Goal: Find specific page/section: Find specific page/section

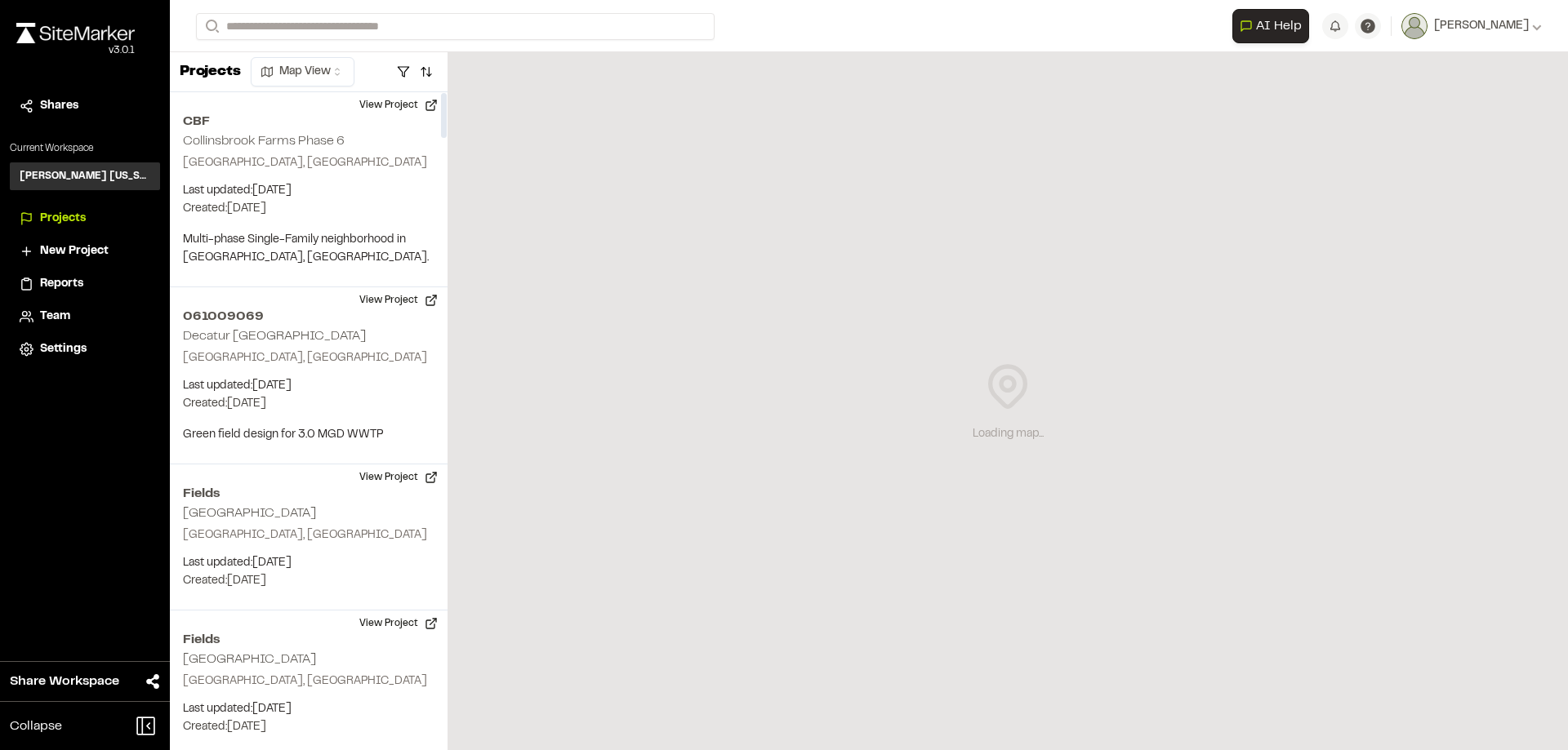
click at [406, 299] on button "View Project" at bounding box center [398, 300] width 98 height 26
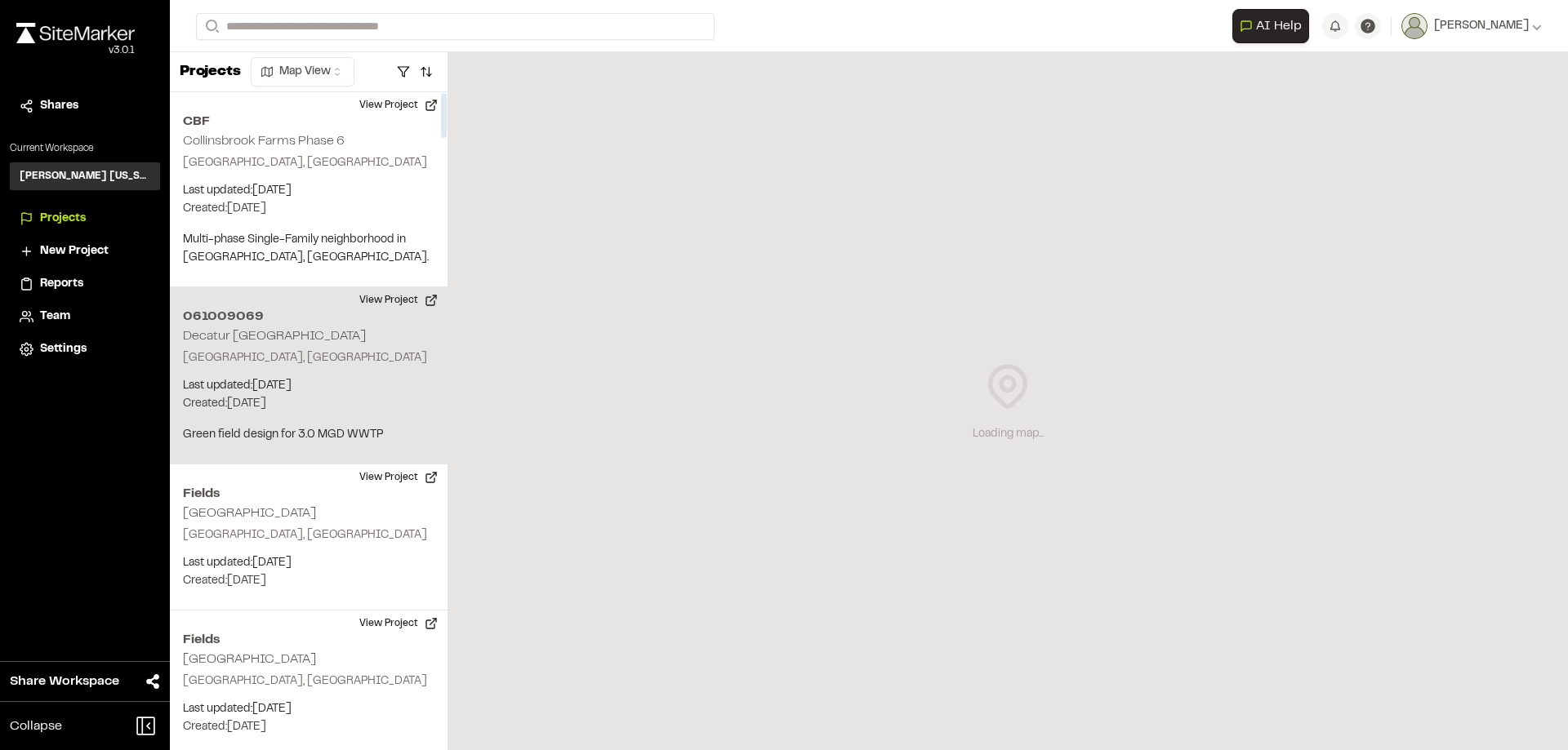
click at [329, 328] on div "061009069 [GEOGRAPHIC_DATA] [GEOGRAPHIC_DATA], [GEOGRAPHIC_DATA] Last updated: …" at bounding box center [308, 375] width 278 height 177
click at [383, 298] on button "View Project" at bounding box center [398, 300] width 98 height 26
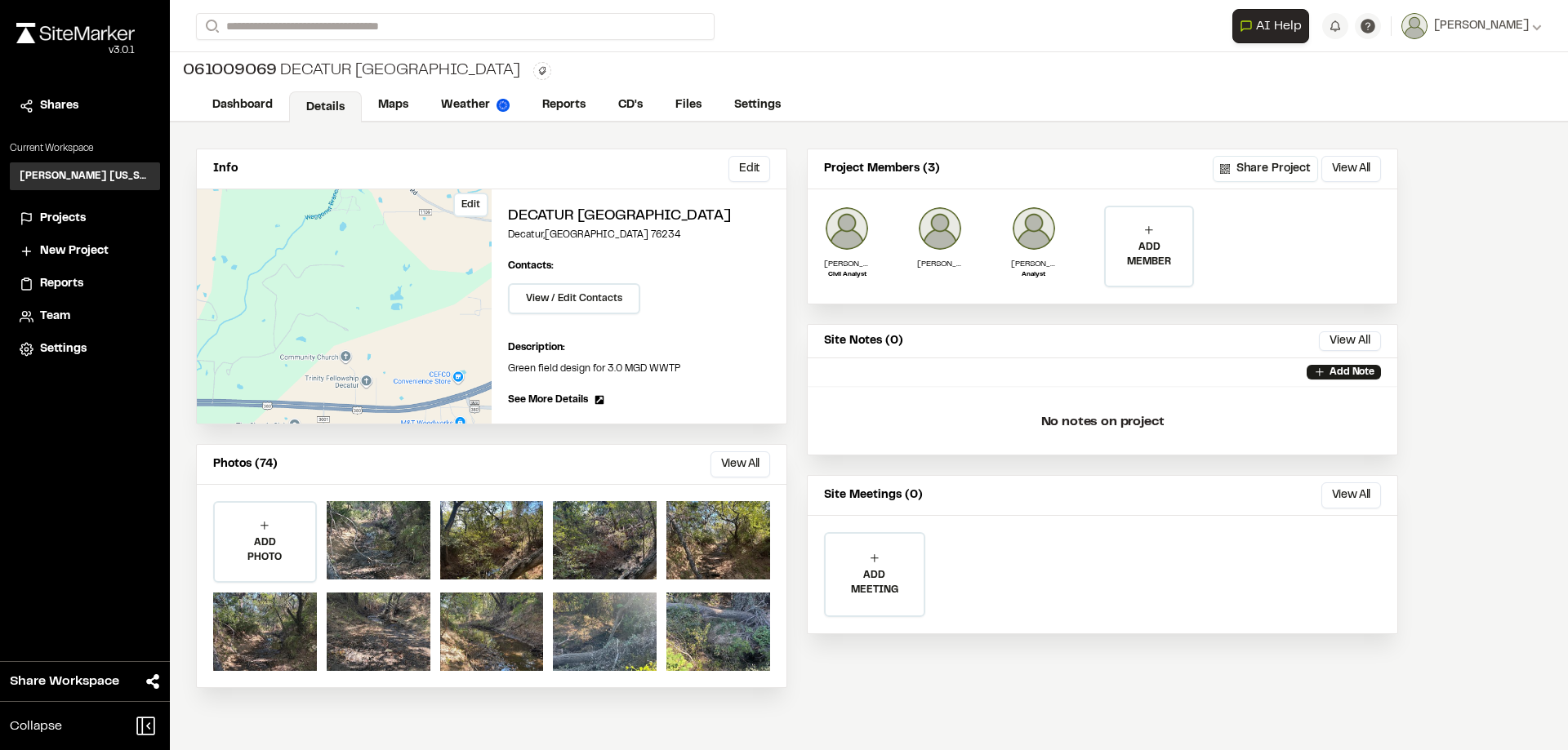
click at [457, 271] on div "Edit" at bounding box center [344, 306] width 295 height 234
click at [381, 110] on link "Maps" at bounding box center [394, 107] width 65 height 31
click at [398, 111] on link "Maps" at bounding box center [394, 107] width 65 height 31
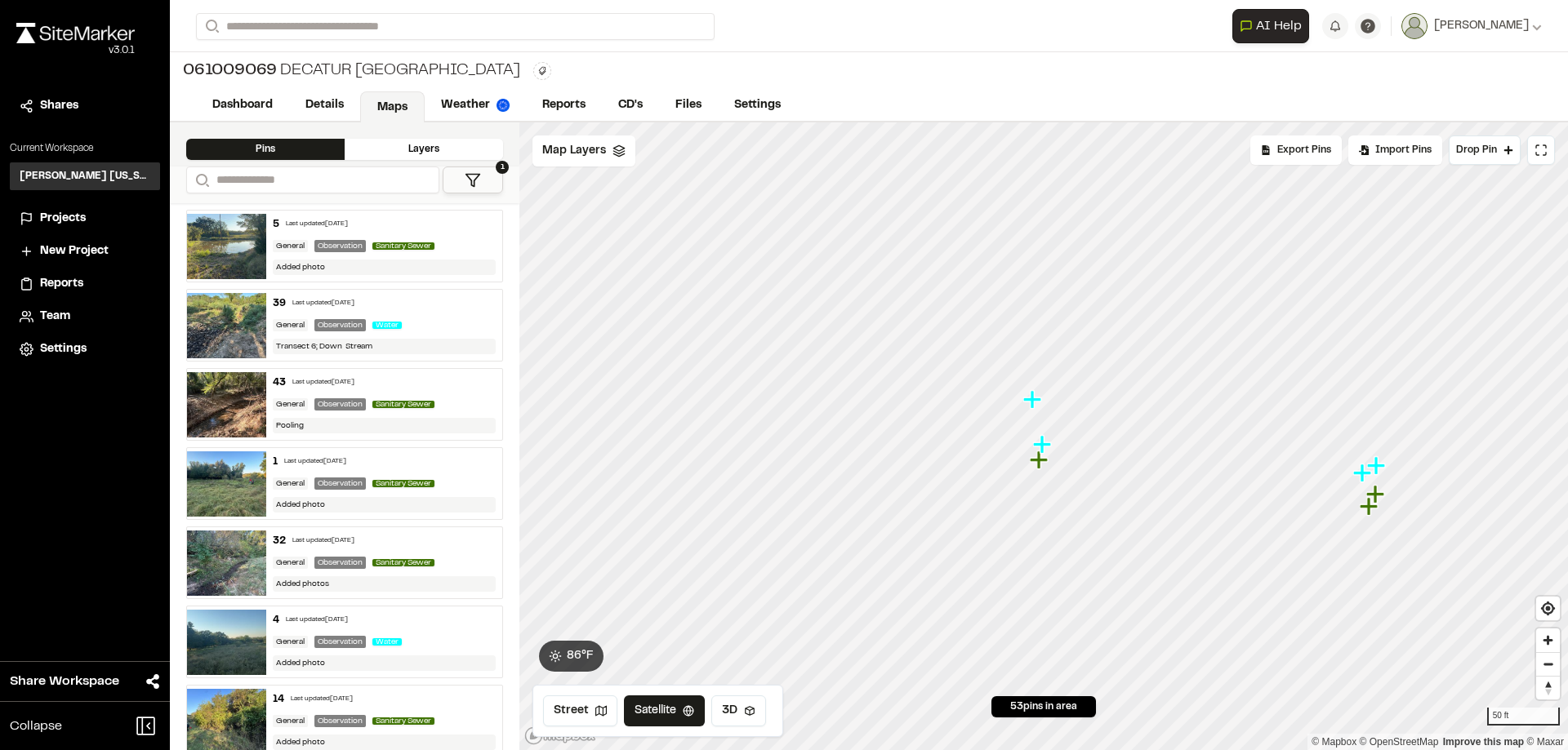
click at [1038, 398] on icon "Map marker" at bounding box center [1033, 399] width 18 height 18
click at [1045, 437] on icon "Map marker" at bounding box center [1042, 436] width 18 height 18
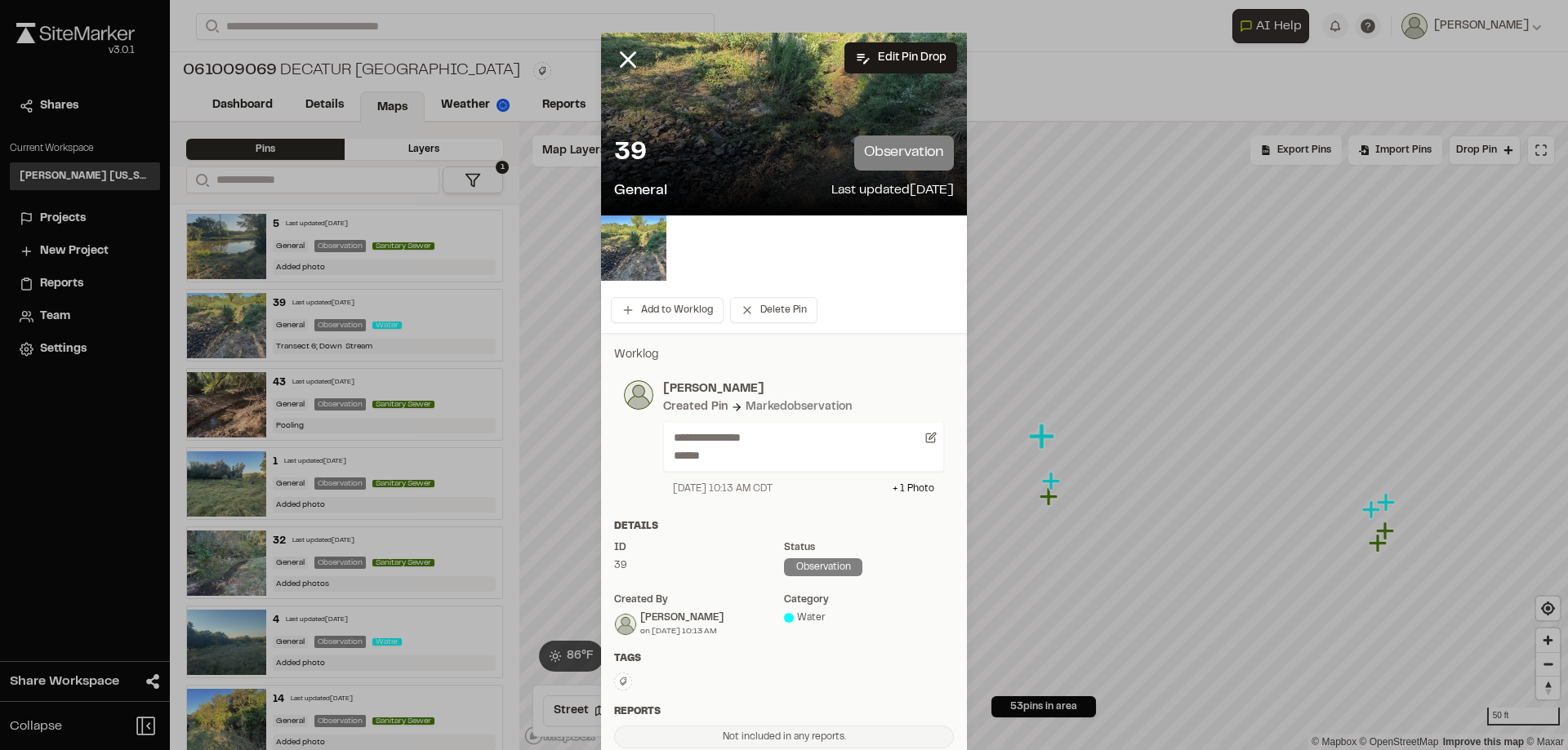
click at [697, 183] on div "General Last updated Oct 3, 2025" at bounding box center [784, 191] width 339 height 22
click at [781, 181] on div "General Last updated Oct 3, 2025" at bounding box center [784, 191] width 339 height 22
click at [662, 109] on div at bounding box center [640, 72] width 78 height 78
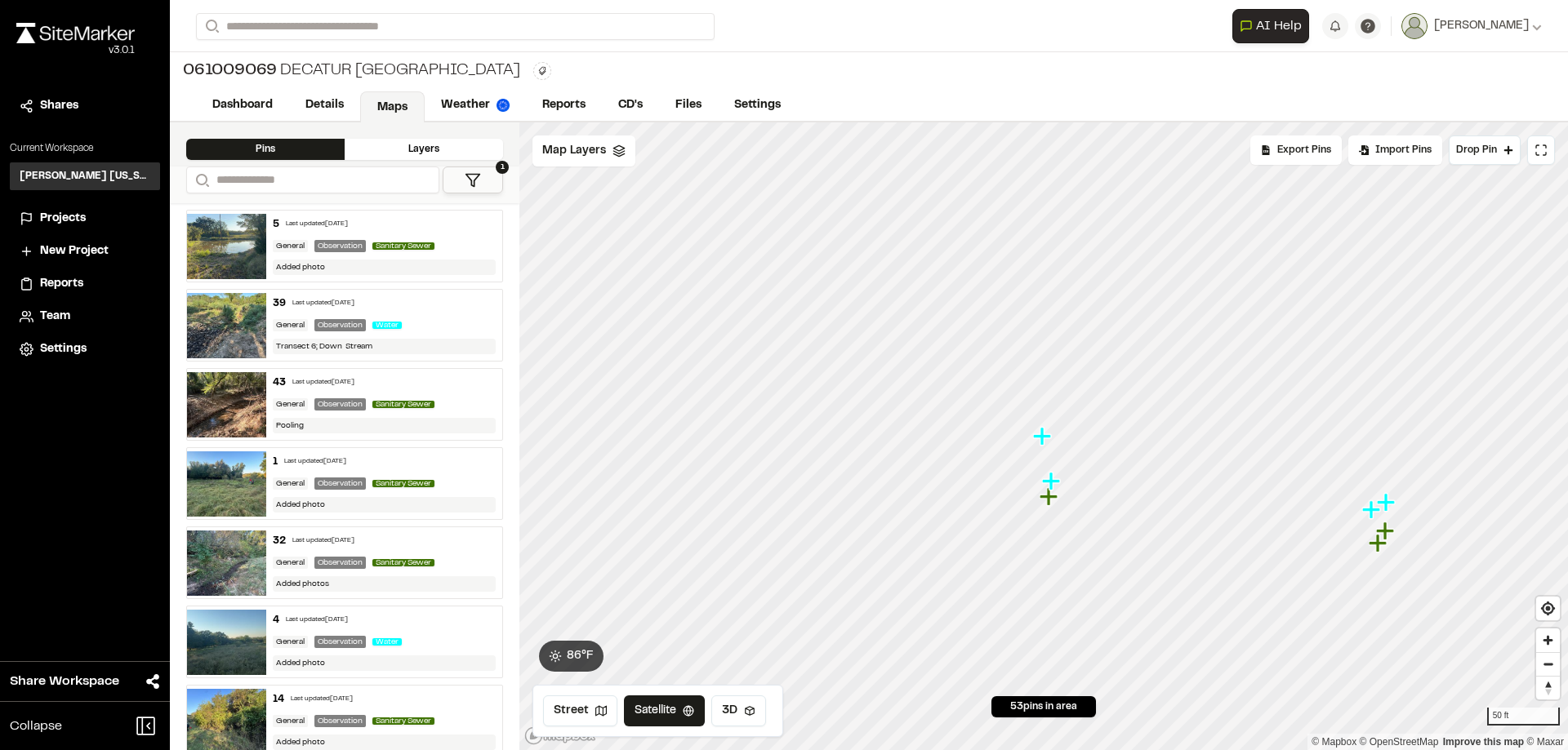
click at [1043, 439] on icon "Map marker" at bounding box center [1042, 436] width 18 height 18
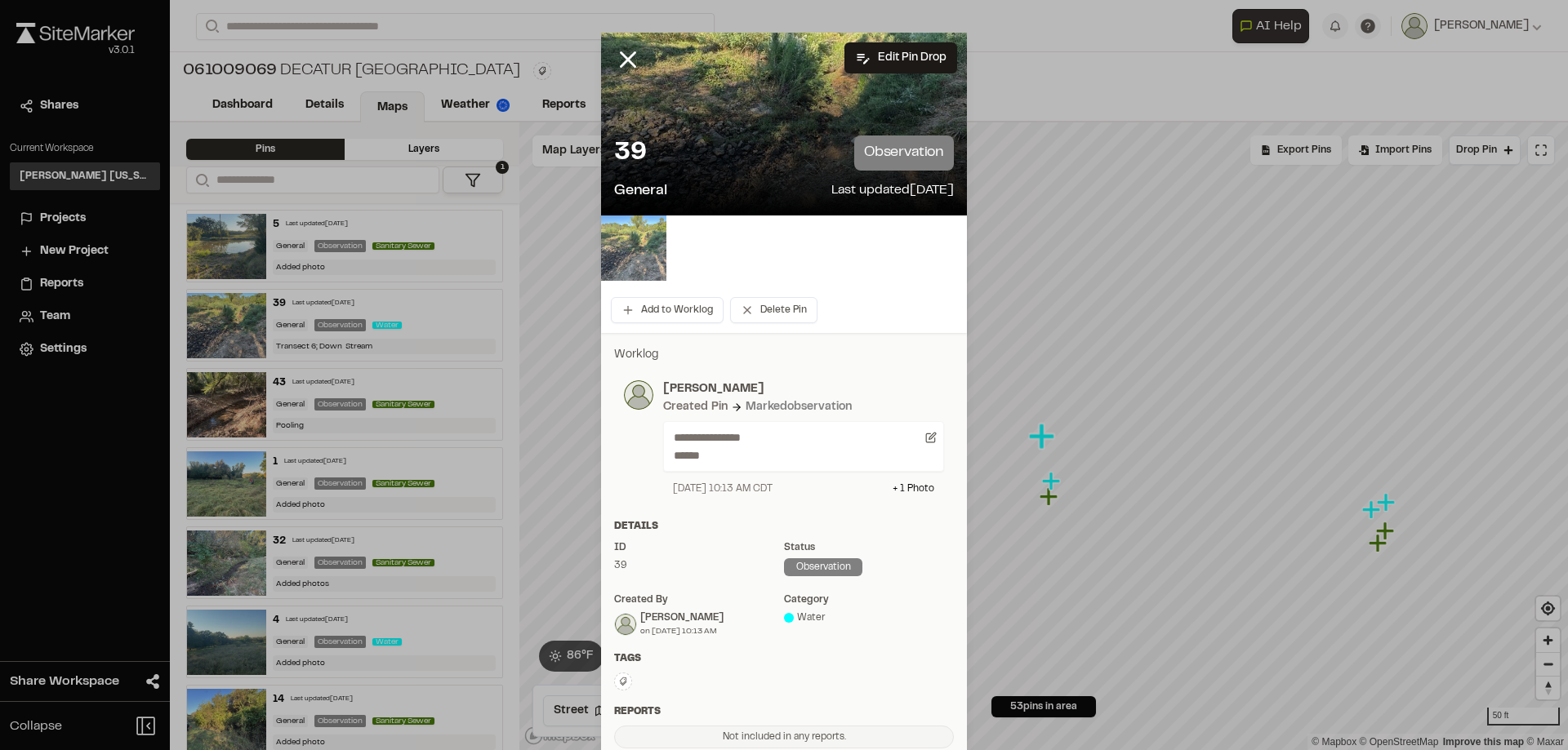
click at [635, 240] on img at bounding box center [633, 248] width 66 height 66
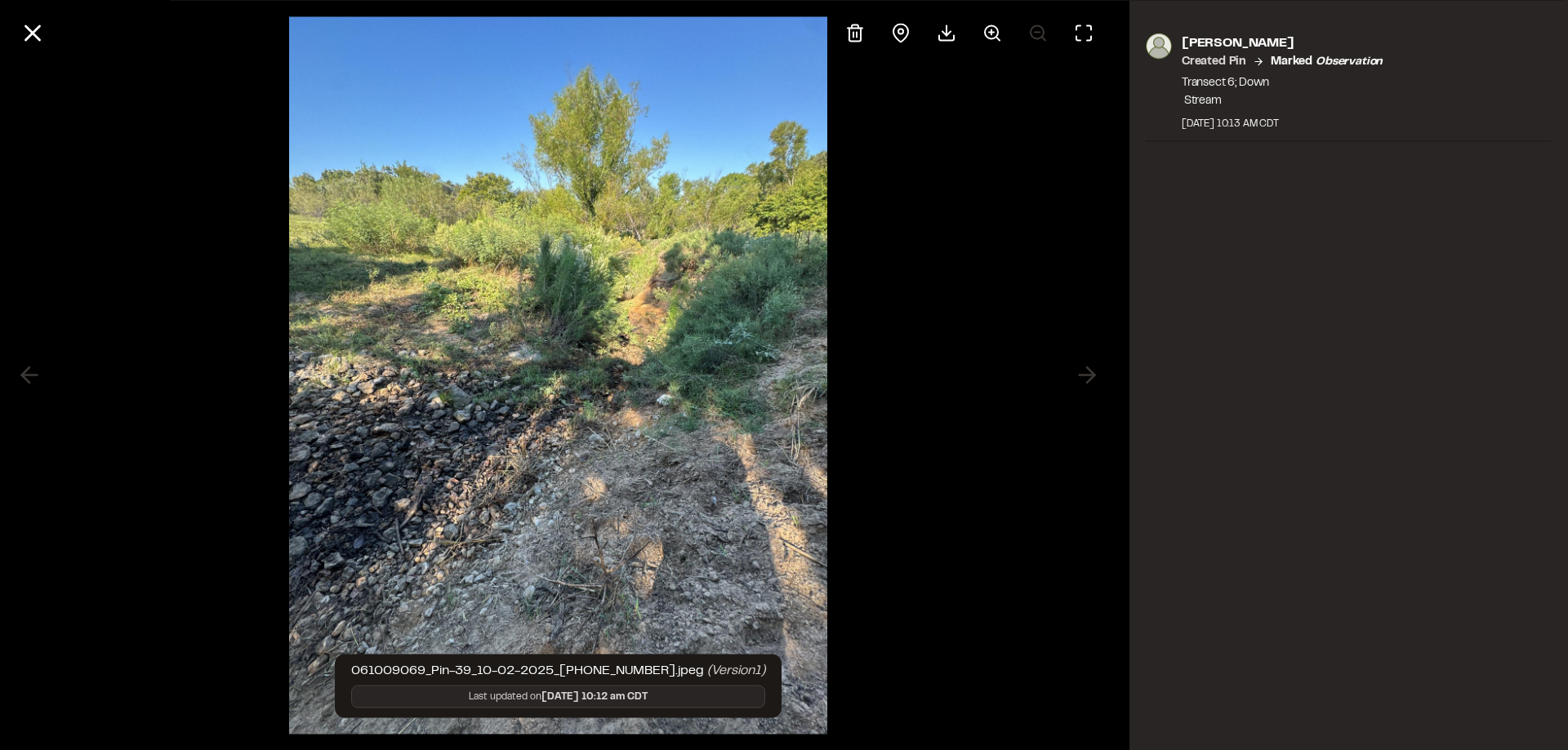
click at [1410, 308] on div "Matthew Ontiveros Created Pin Marked observation Transect 6; Down Stream Octobe…" at bounding box center [1348, 375] width 438 height 750
click at [916, 78] on div at bounding box center [558, 375] width 1117 height 750
click at [30, 36] on line at bounding box center [33, 33] width 14 height 14
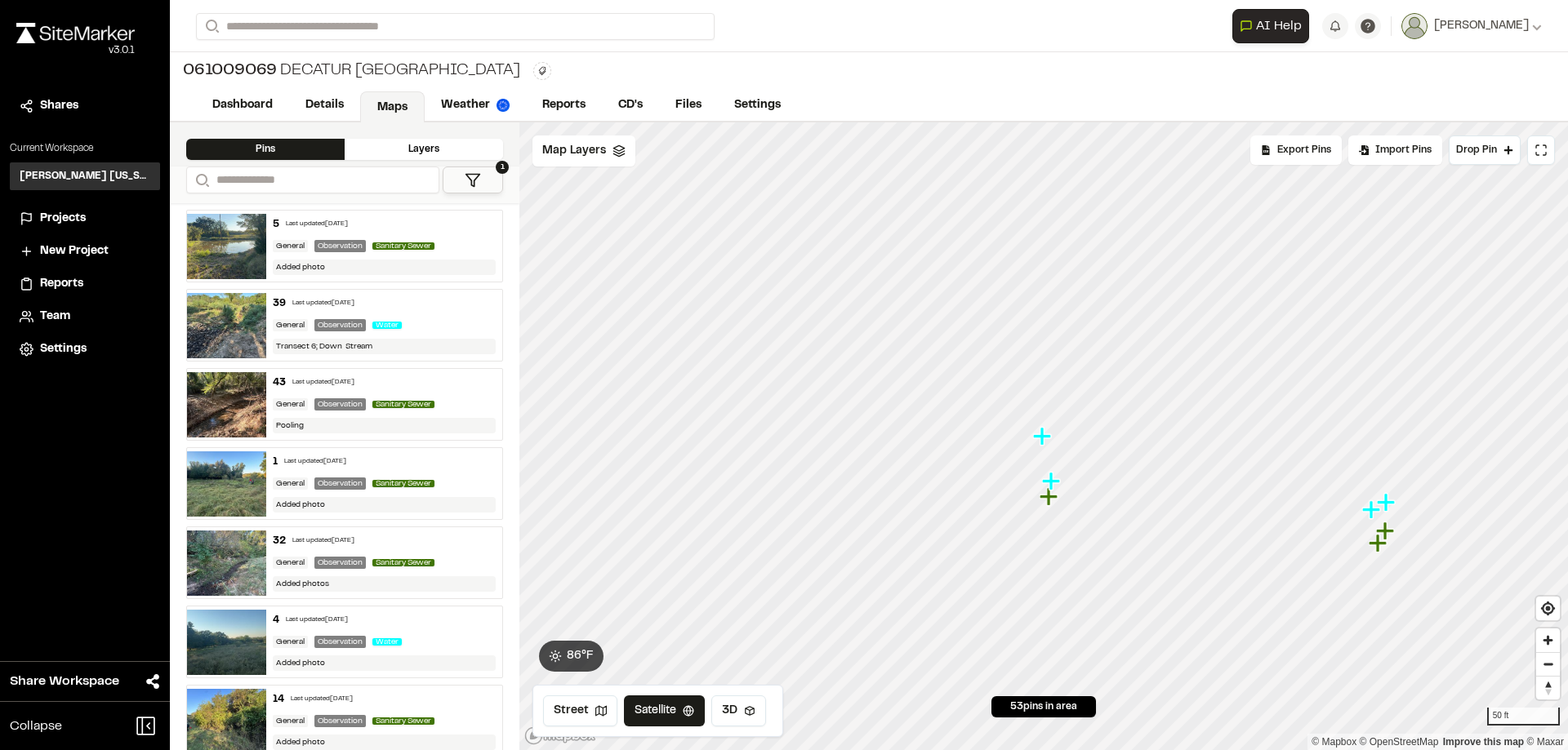
click at [1049, 481] on icon "Map marker" at bounding box center [1051, 480] width 18 height 18
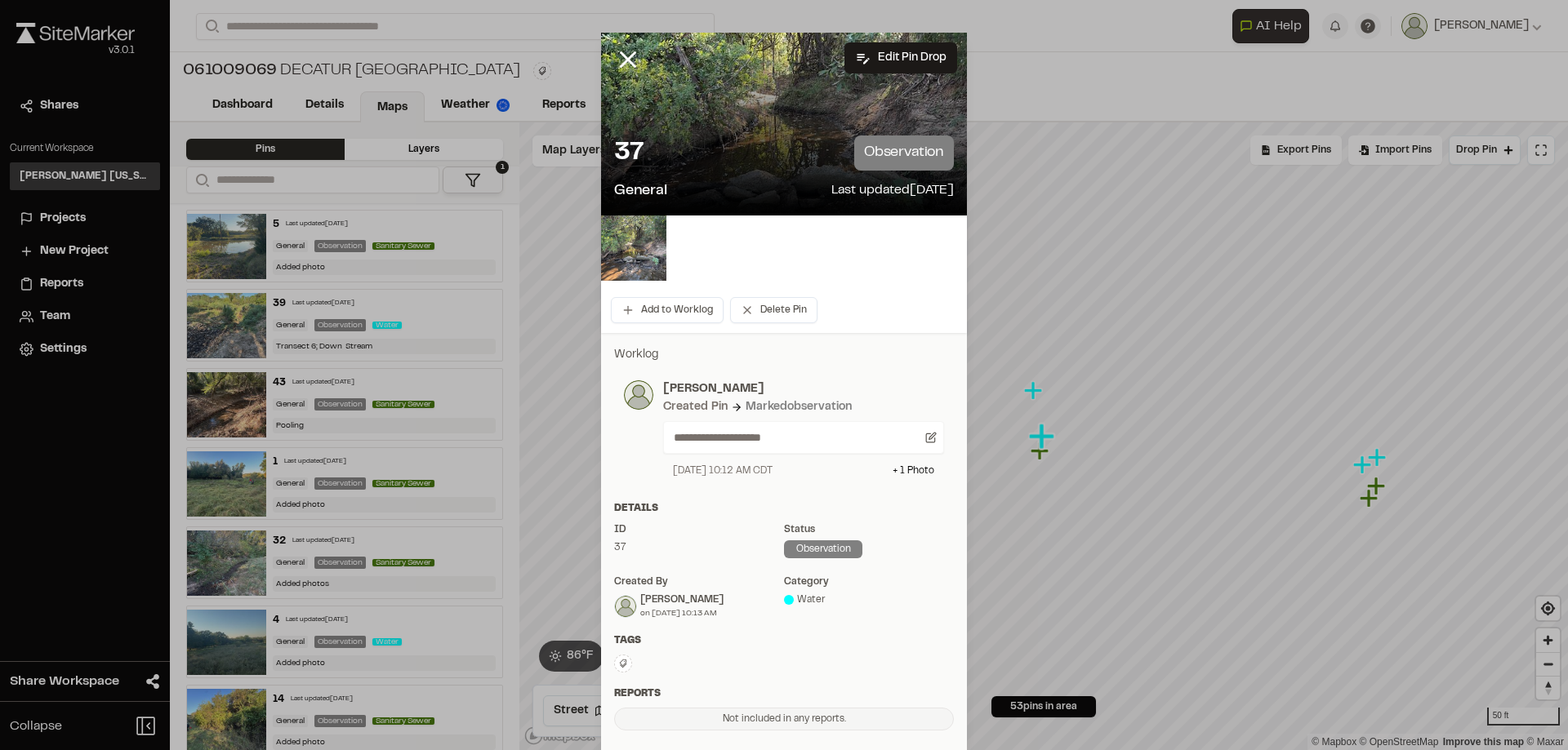
click at [657, 120] on div at bounding box center [784, 124] width 366 height 183
click at [756, 175] on div "37 observation General Last updated Oct 2, 2025" at bounding box center [784, 169] width 366 height 93
click at [648, 256] on img at bounding box center [633, 248] width 66 height 66
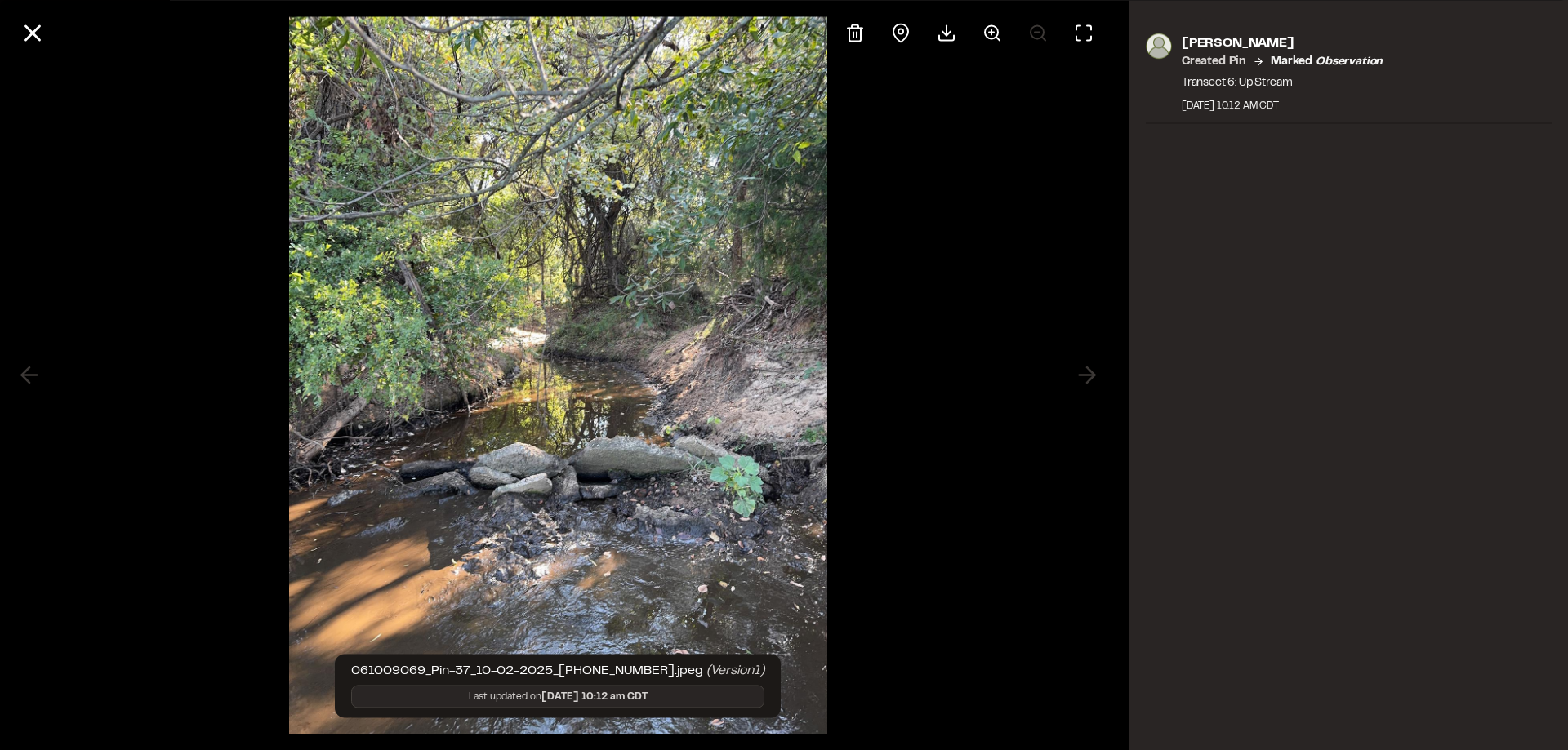
click at [1239, 584] on div "Matthew Ontiveros Created Pin Marked observation Transect 6; Up Stream October …" at bounding box center [1348, 375] width 438 height 750
click at [1200, 571] on div "Matthew Ontiveros Created Pin Marked observation Transect 6; Up Stream October …" at bounding box center [1348, 375] width 438 height 750
click at [26, 36] on icon at bounding box center [32, 32] width 27 height 27
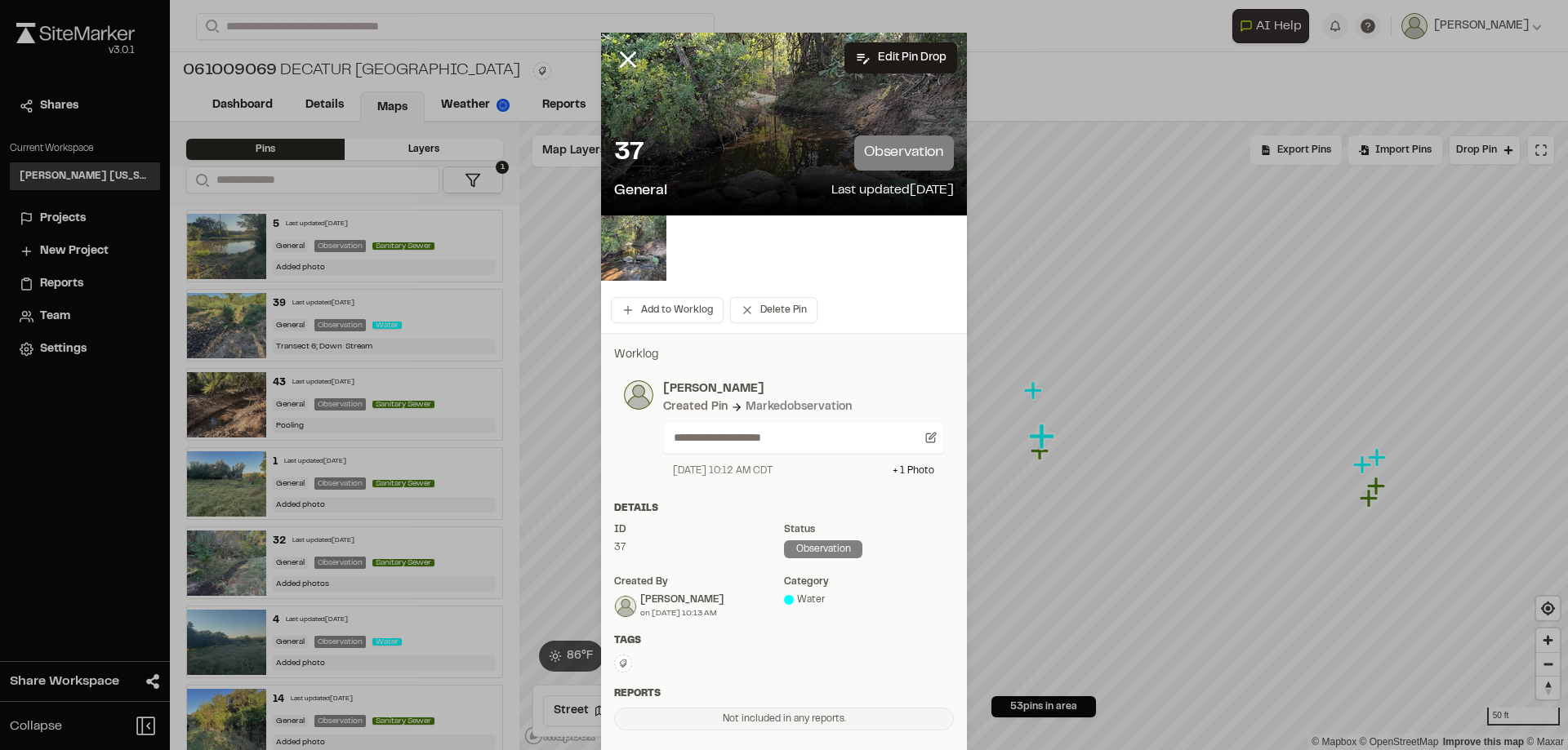
click at [960, 422] on div "**********" at bounding box center [784, 417] width 366 height 142
